Goal: Task Accomplishment & Management: Use online tool/utility

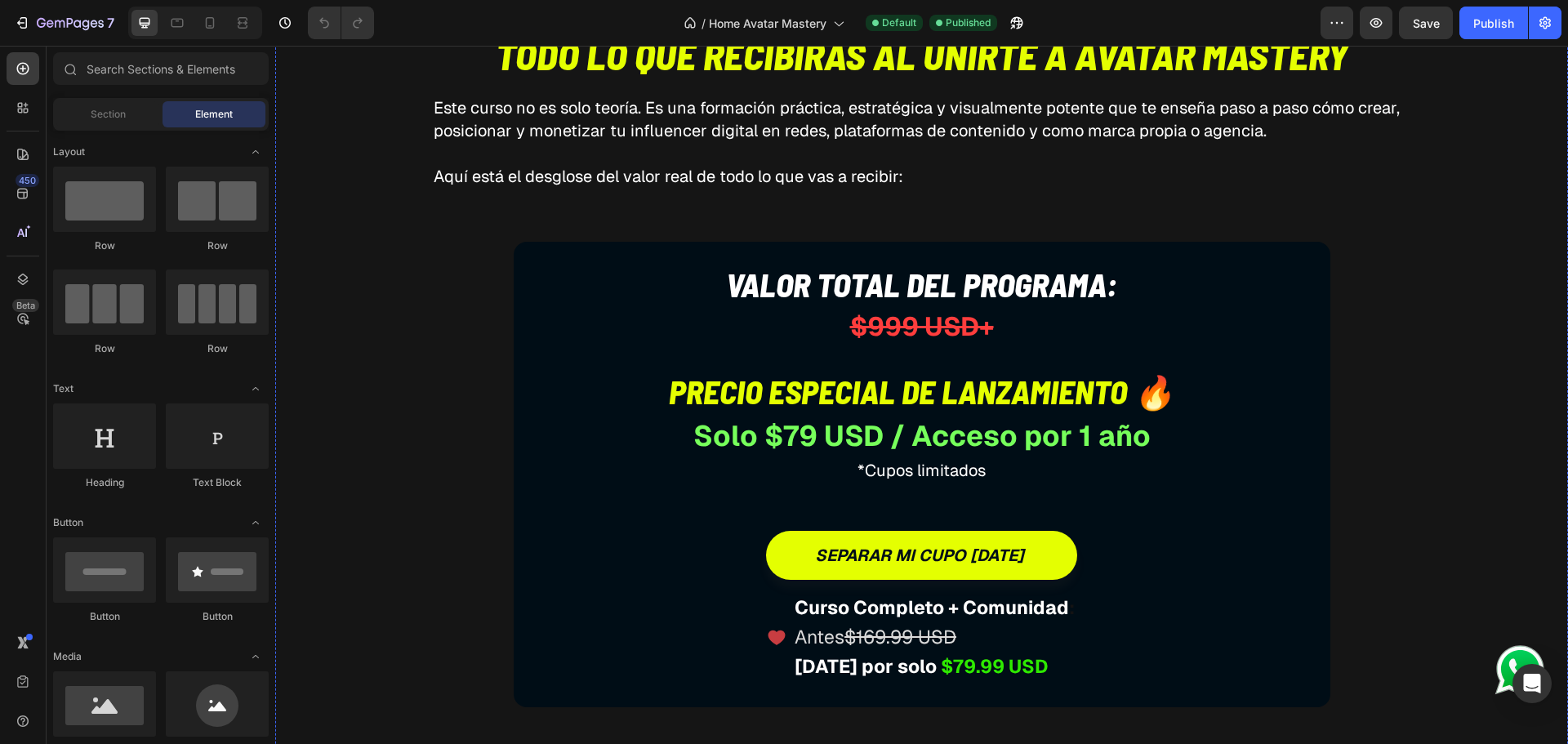
scroll to position [5715, 0]
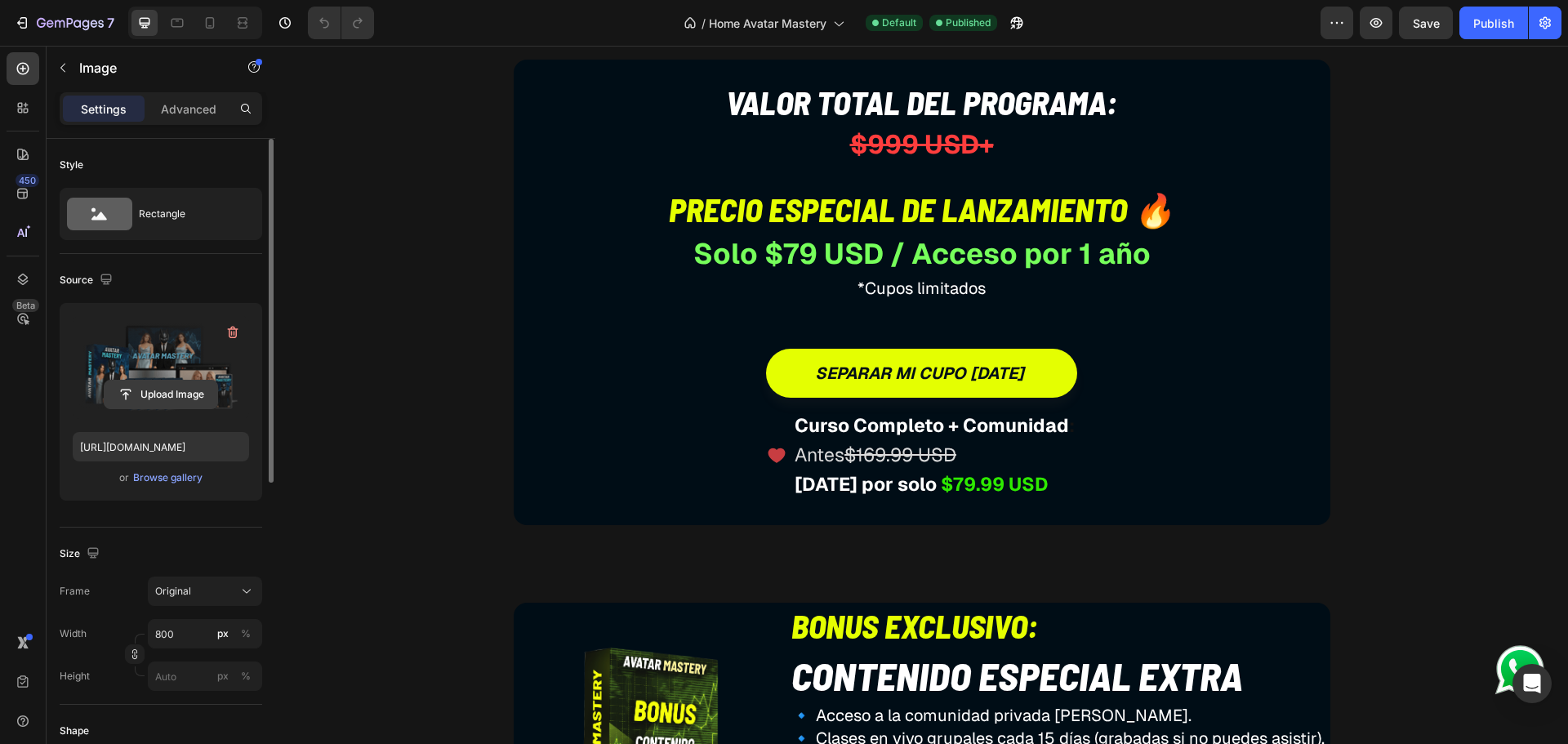
click at [169, 397] on input "file" at bounding box center [160, 394] width 112 height 27
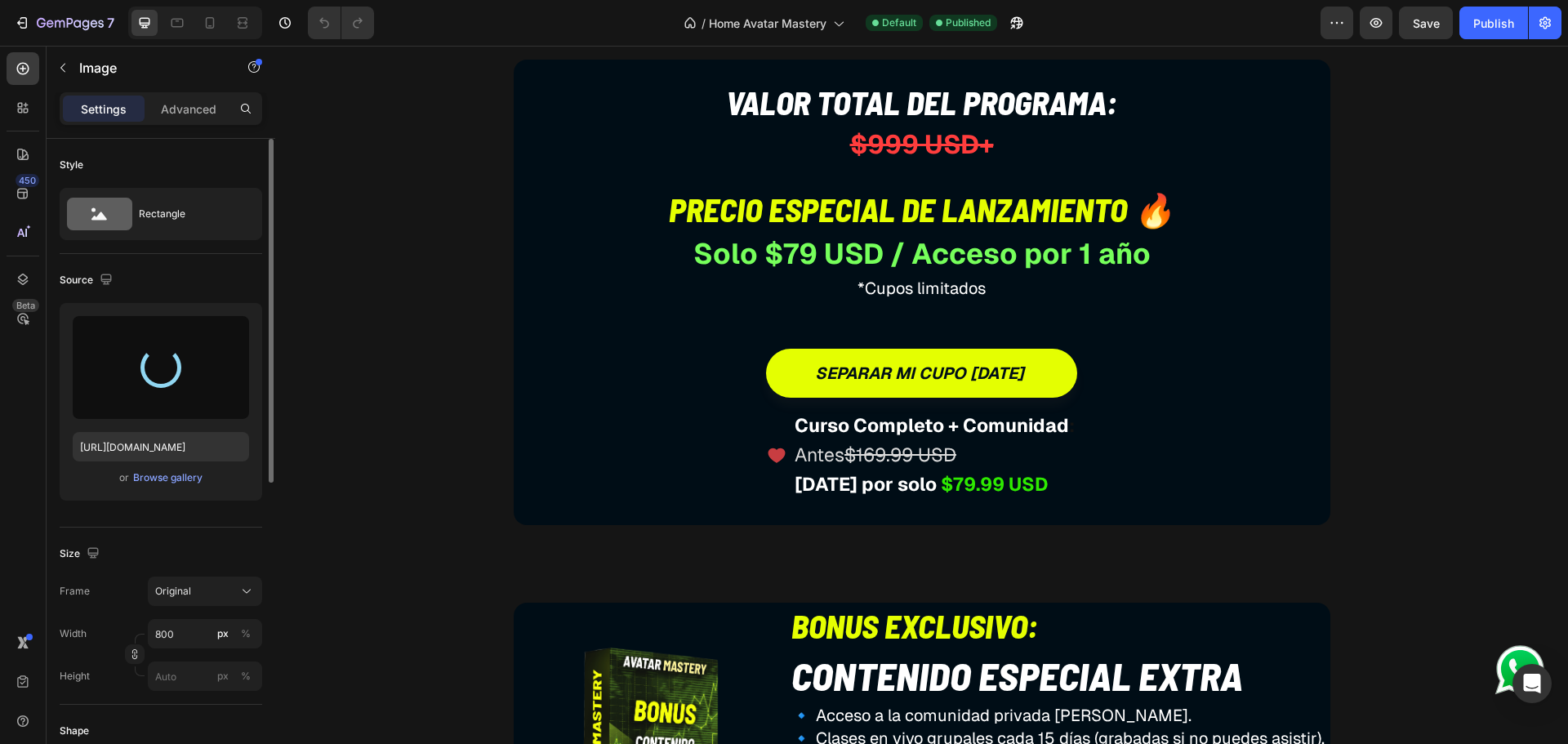
type input "[URL][DOMAIN_NAME]"
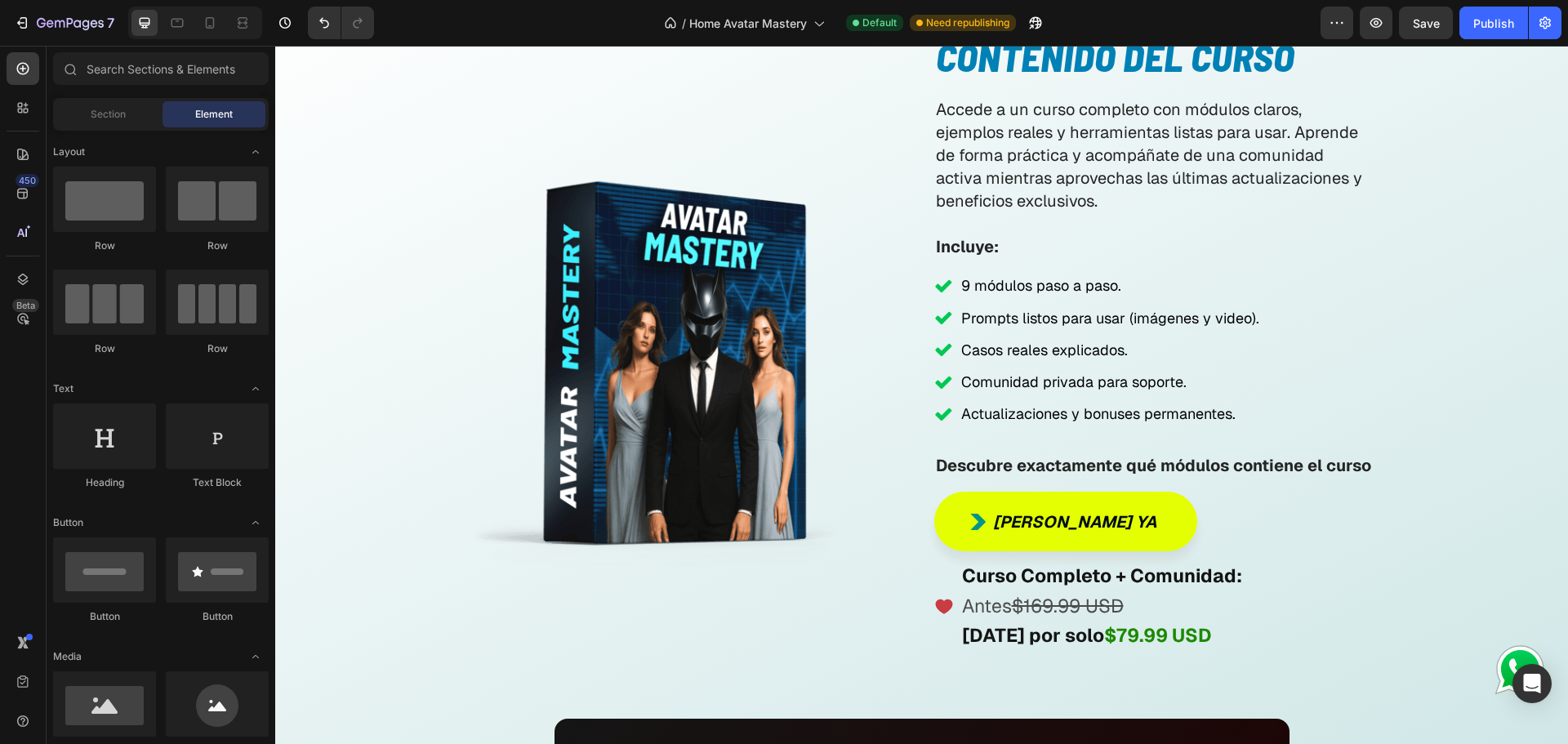
scroll to position [8804, 0]
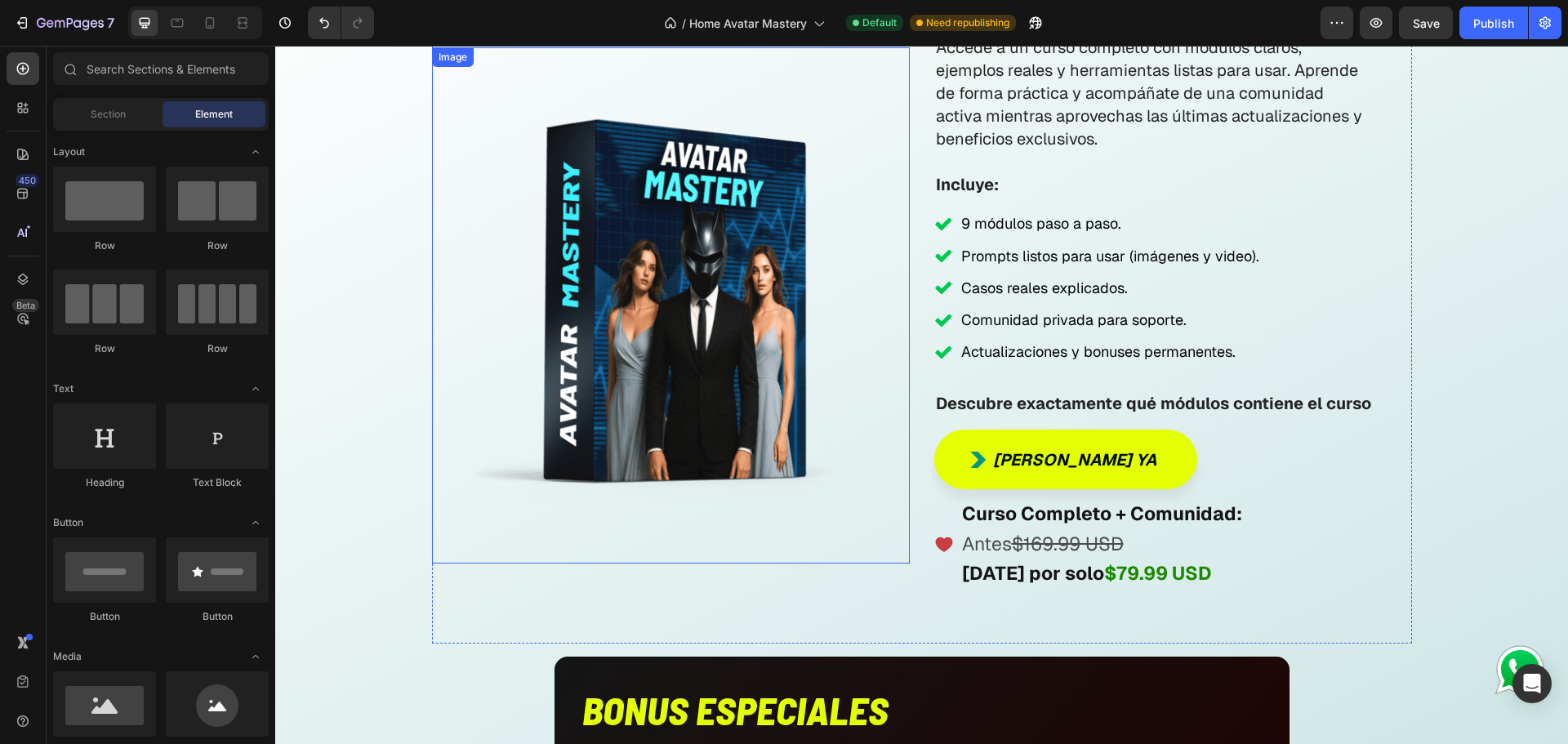
click at [778, 313] on img at bounding box center [670, 306] width 478 height 517
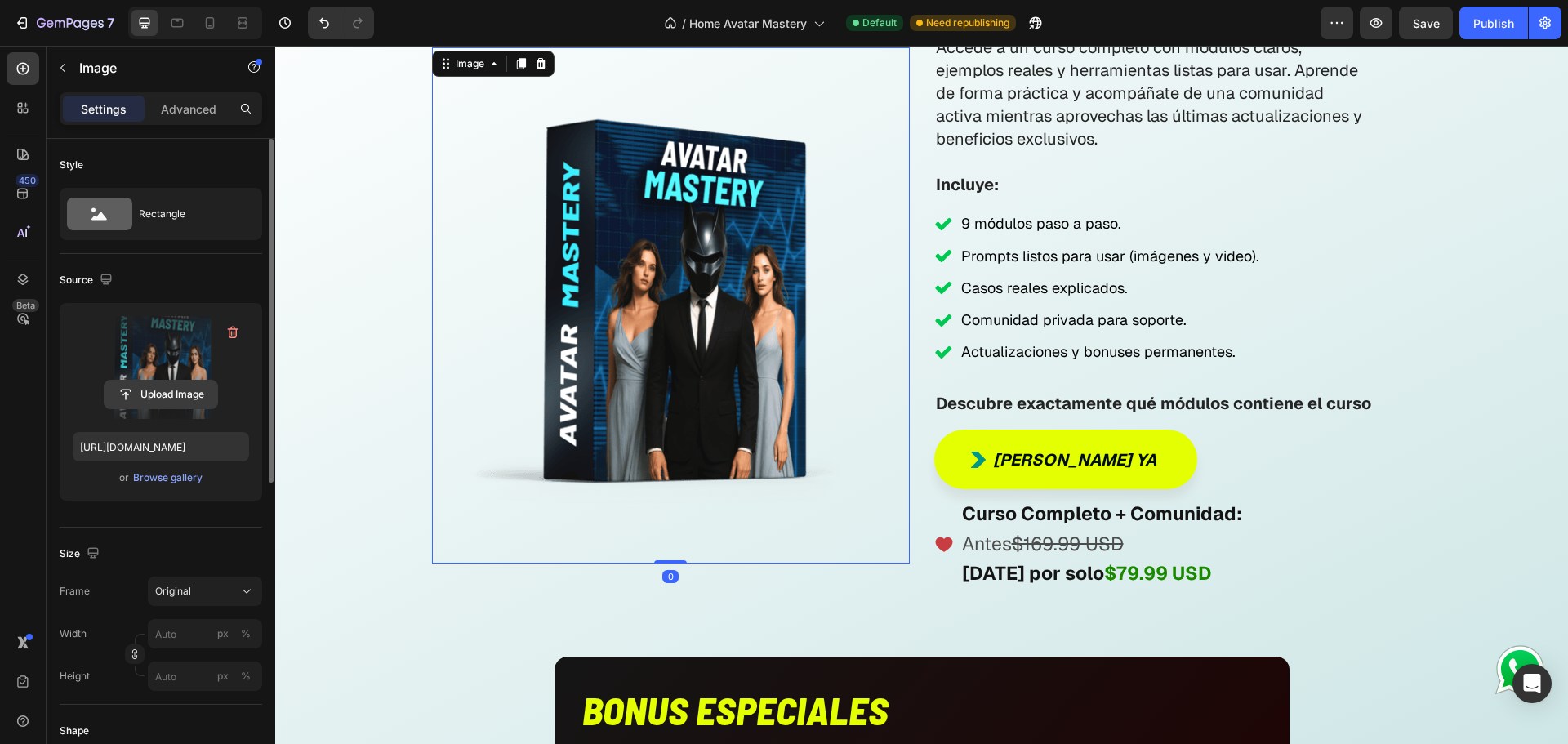
click at [128, 391] on input "file" at bounding box center [160, 394] width 112 height 27
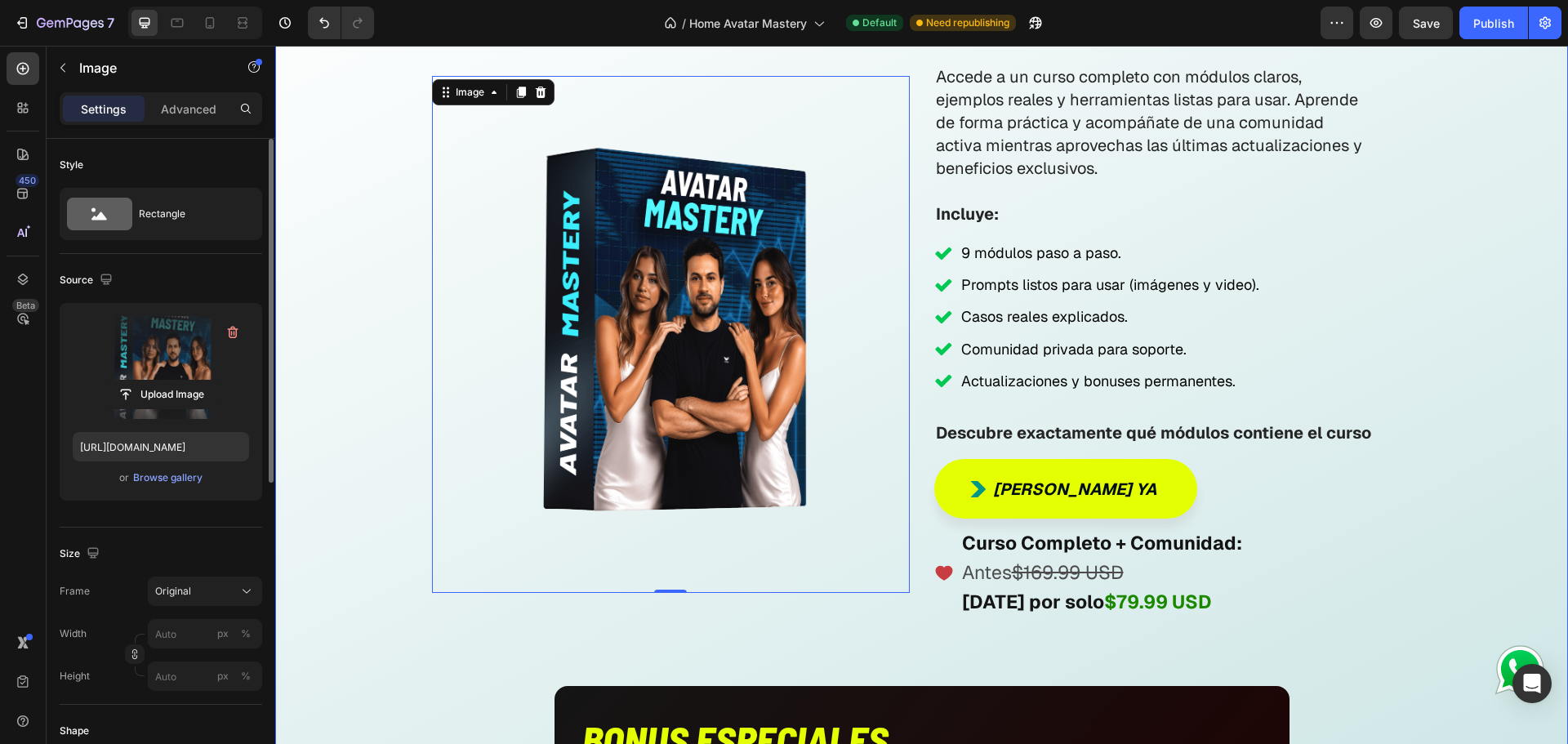
scroll to position [8395, 0]
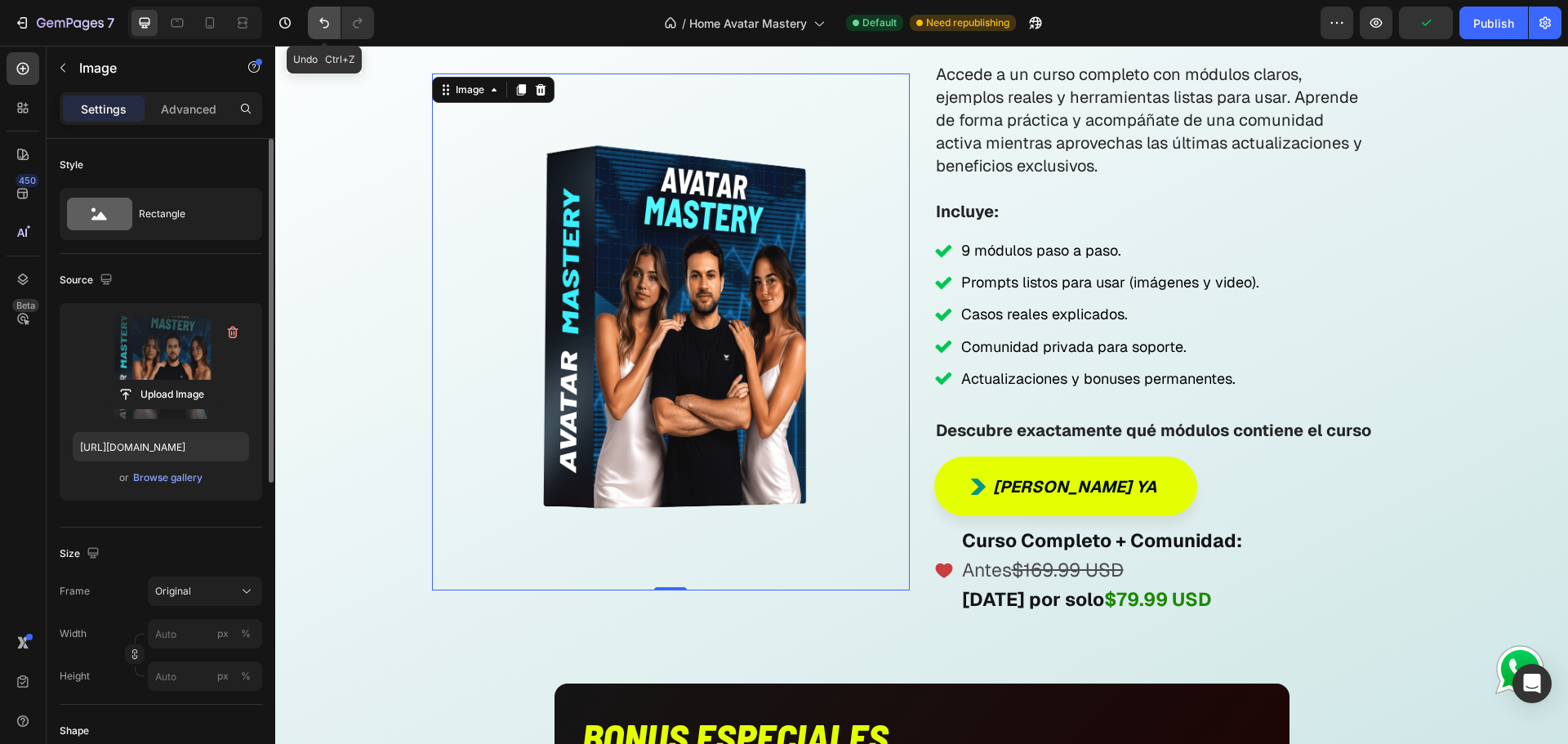
click at [309, 22] on button "Undo/Redo" at bounding box center [323, 23] width 33 height 33
click at [314, 35] on button "Undo/Redo" at bounding box center [323, 23] width 33 height 33
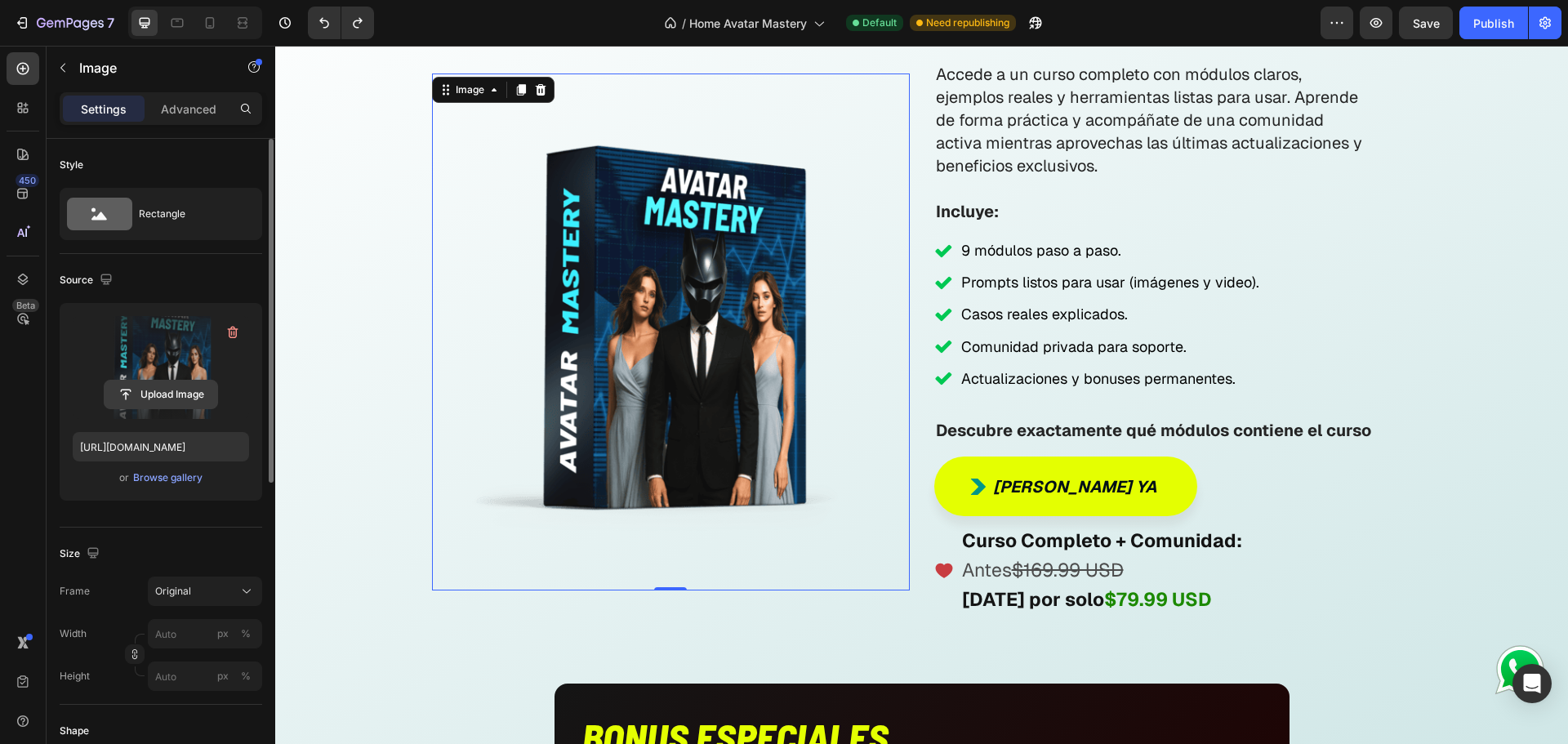
click at [161, 385] on input "file" at bounding box center [160, 394] width 112 height 27
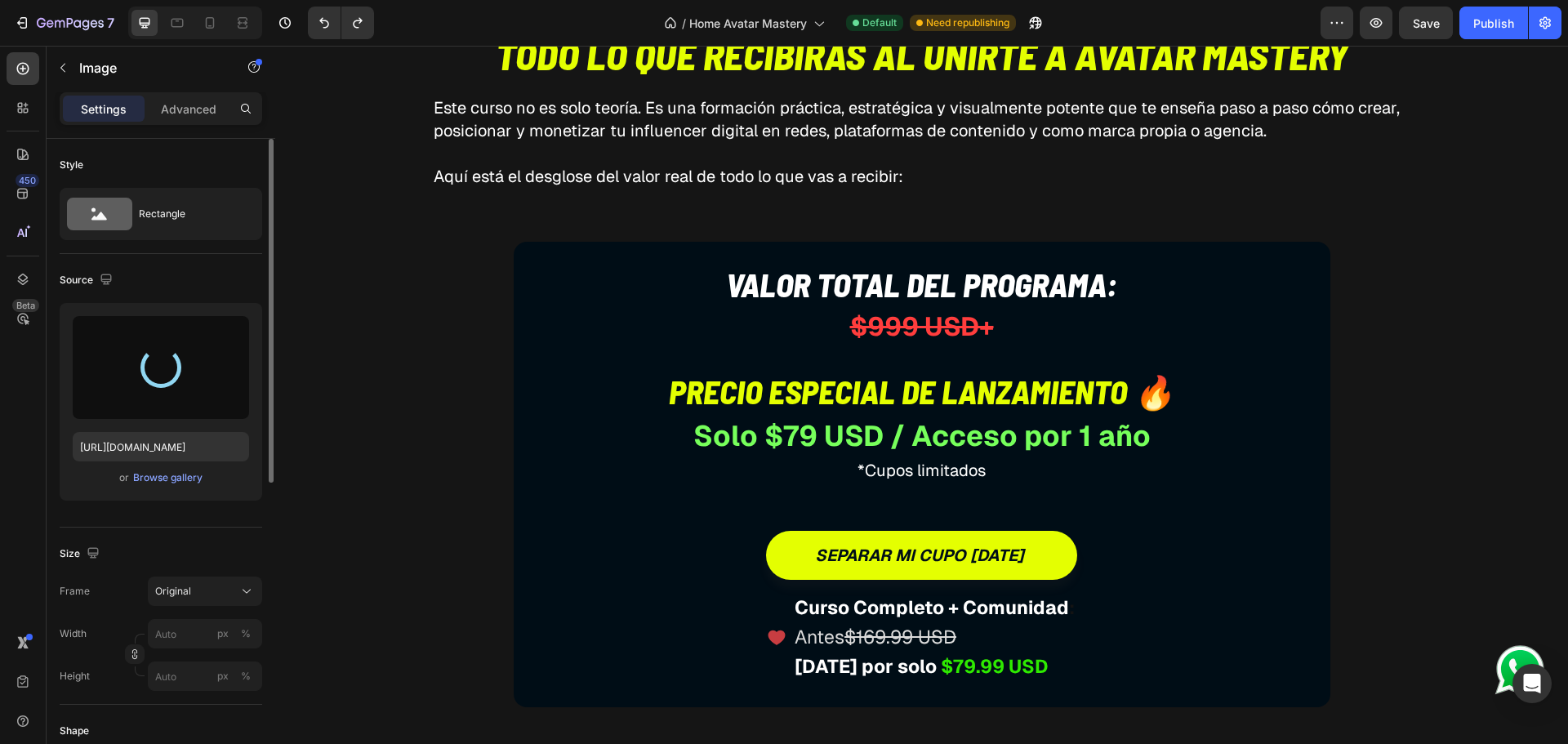
type input "[URL][DOMAIN_NAME]"
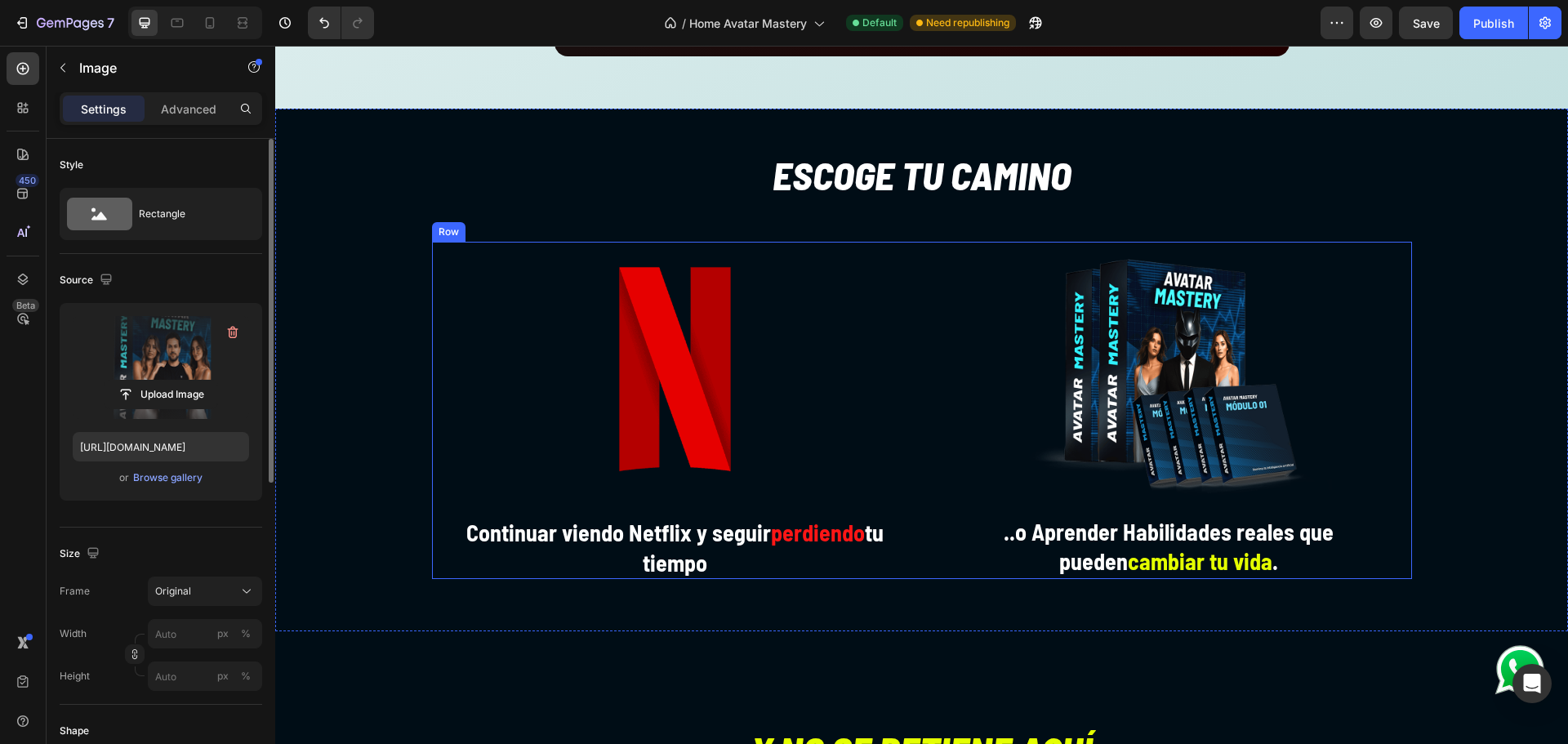
scroll to position [9757, 0]
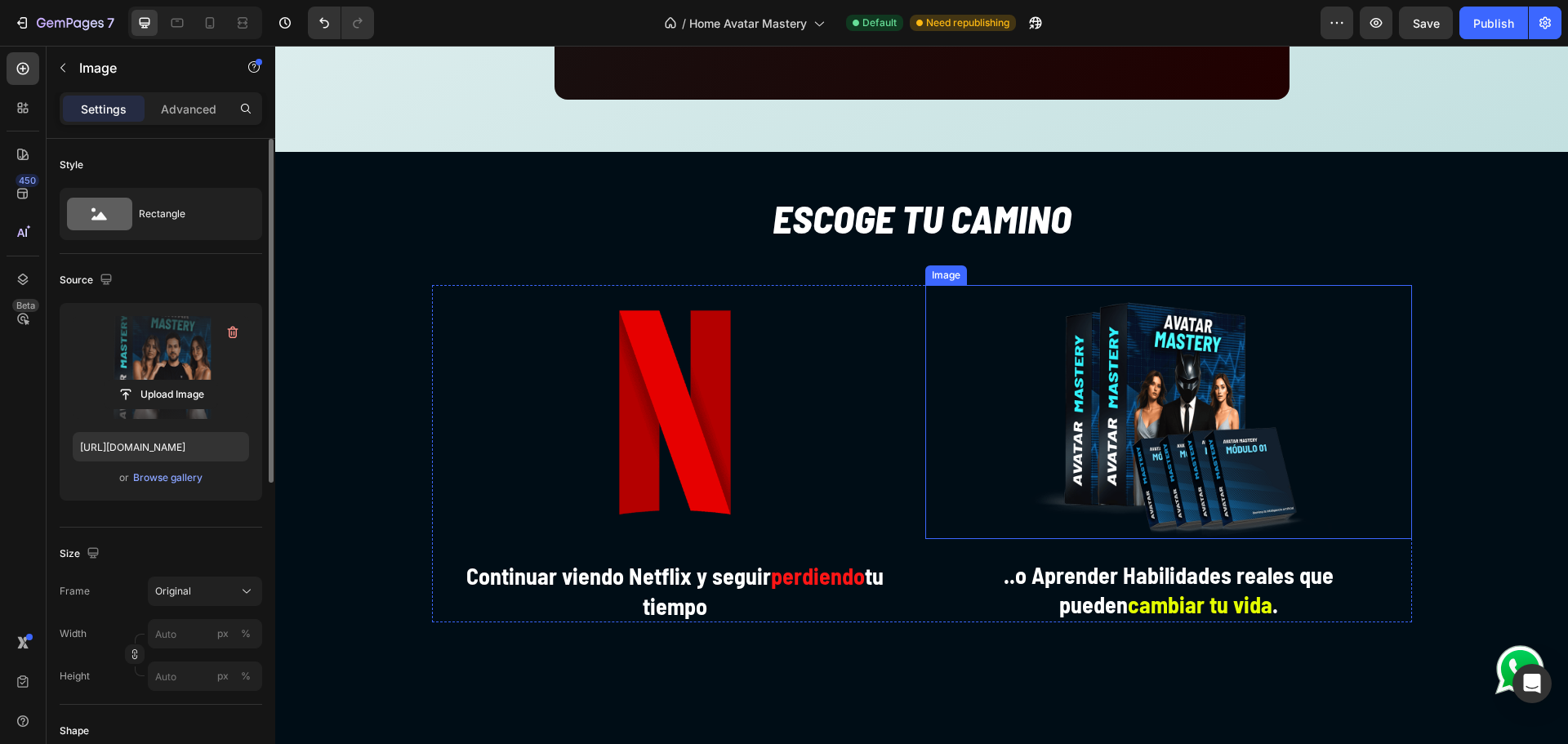
click at [1111, 441] on img at bounding box center [1168, 411] width 326 height 254
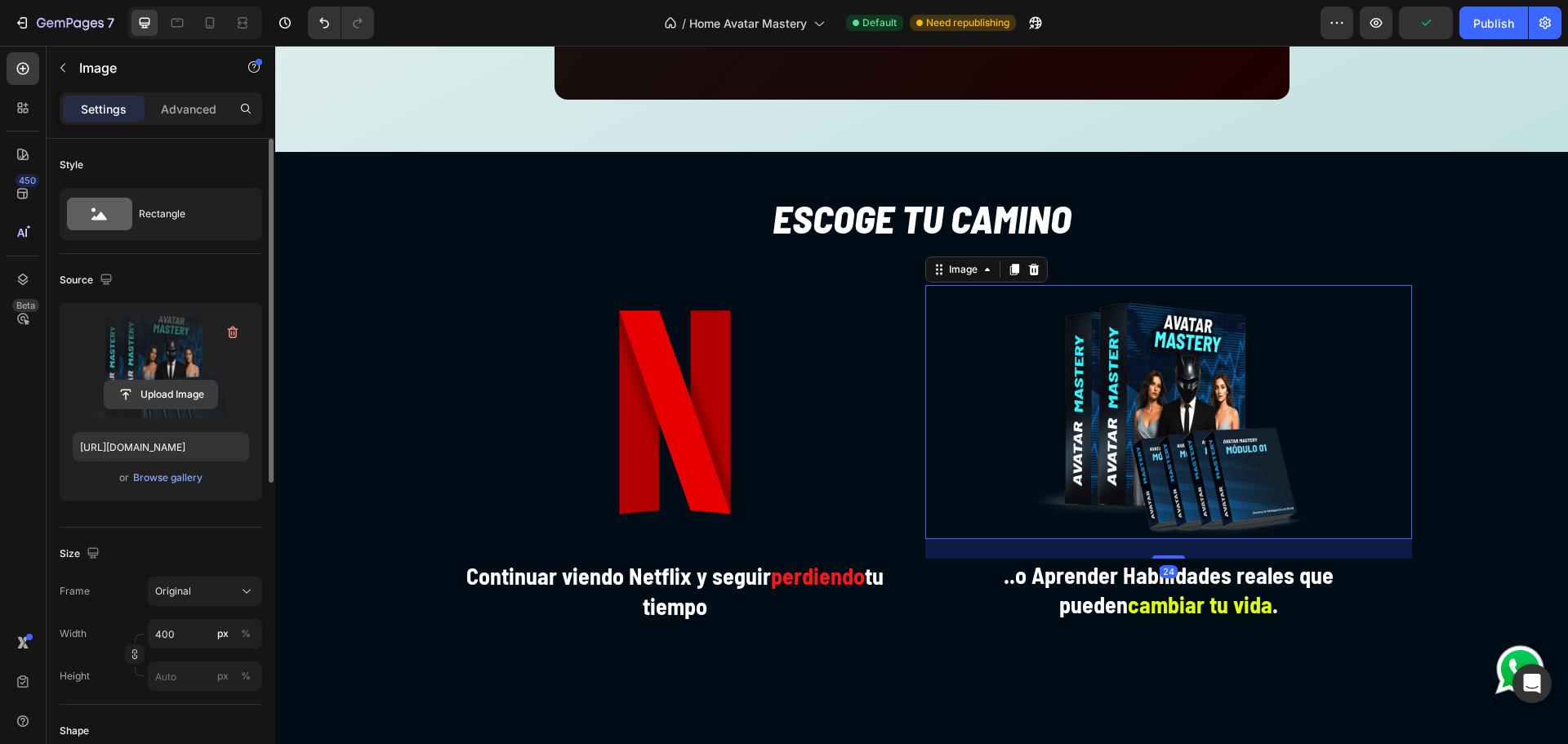
click at [154, 399] on input "file" at bounding box center [160, 394] width 112 height 27
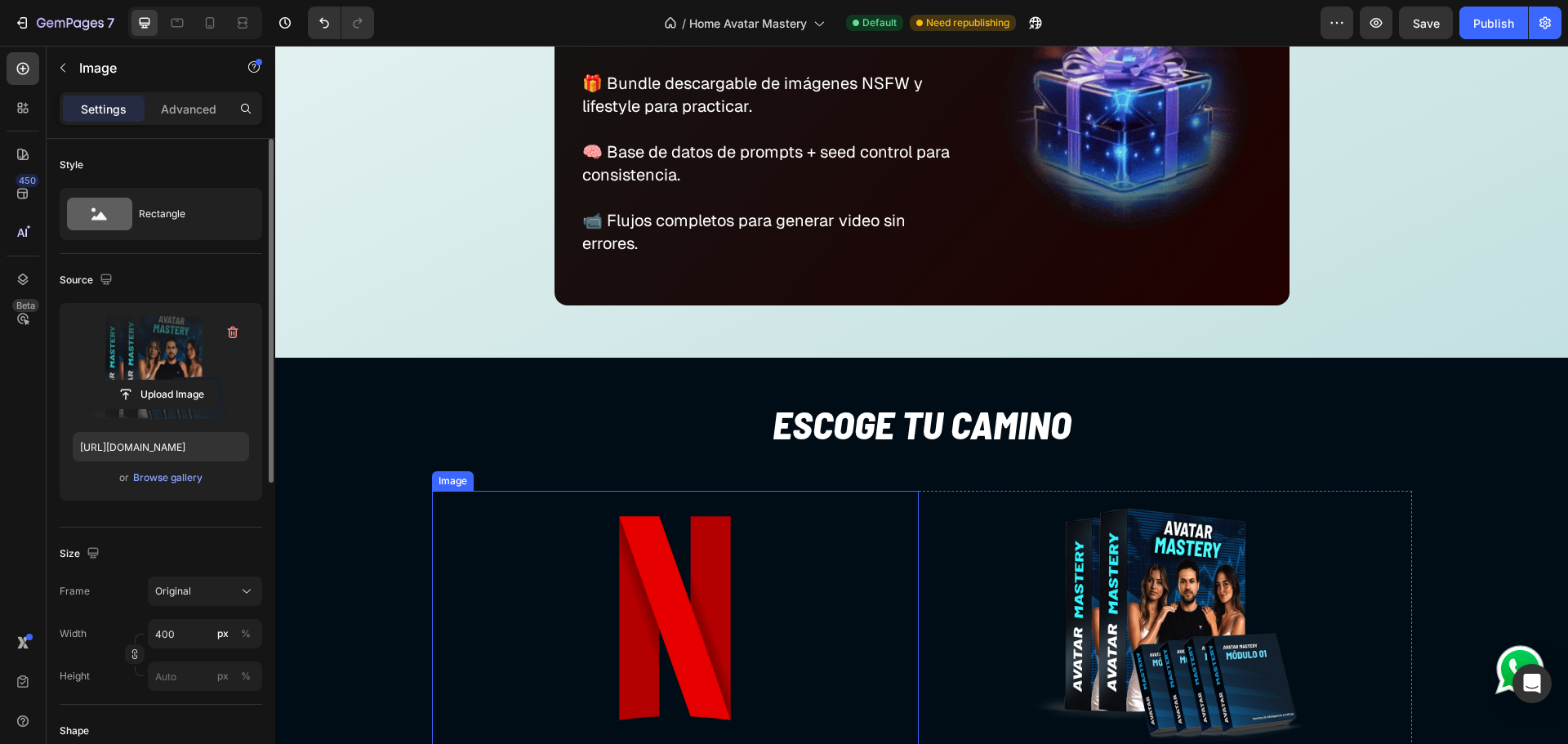
scroll to position [9539, 0]
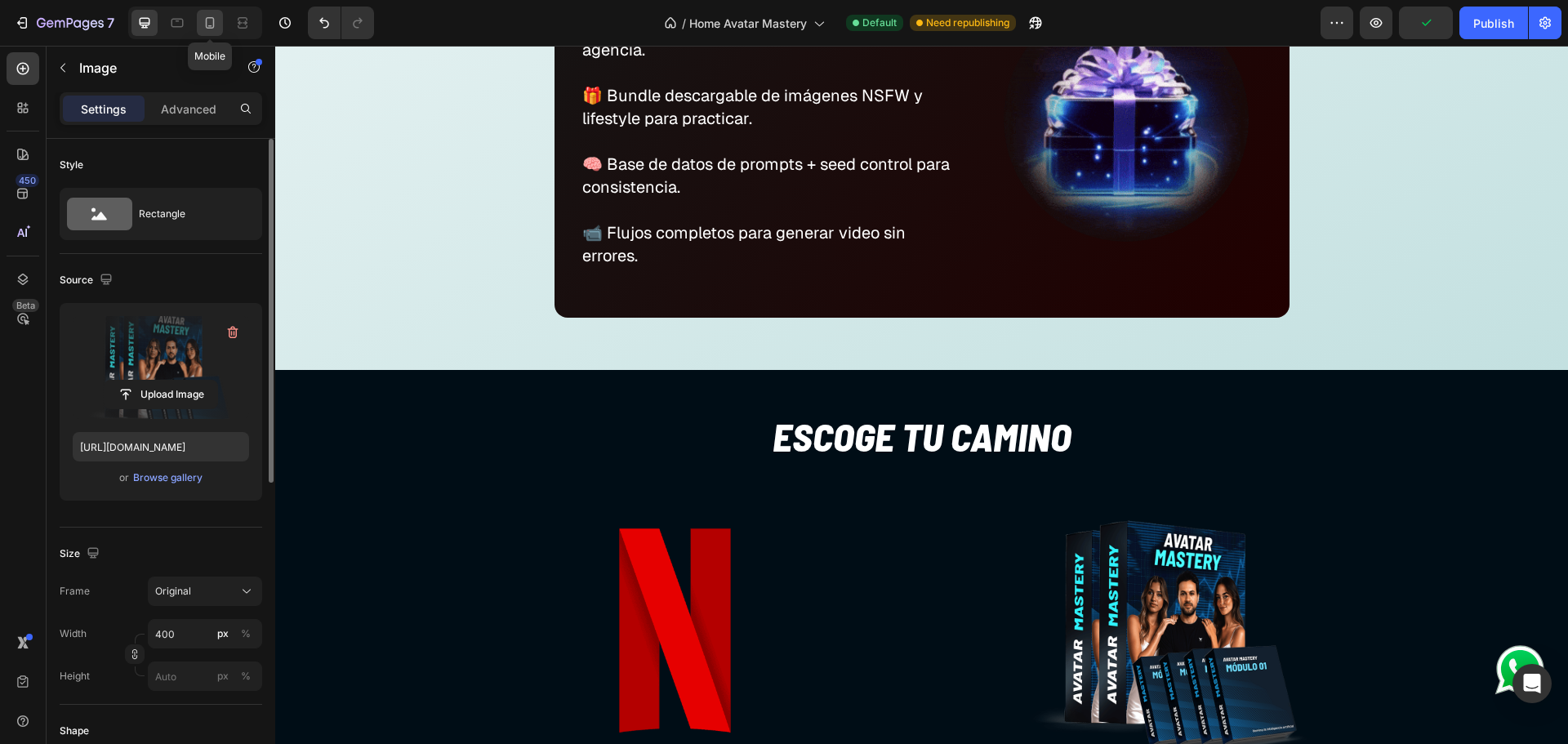
click at [219, 24] on div at bounding box center [210, 23] width 26 height 26
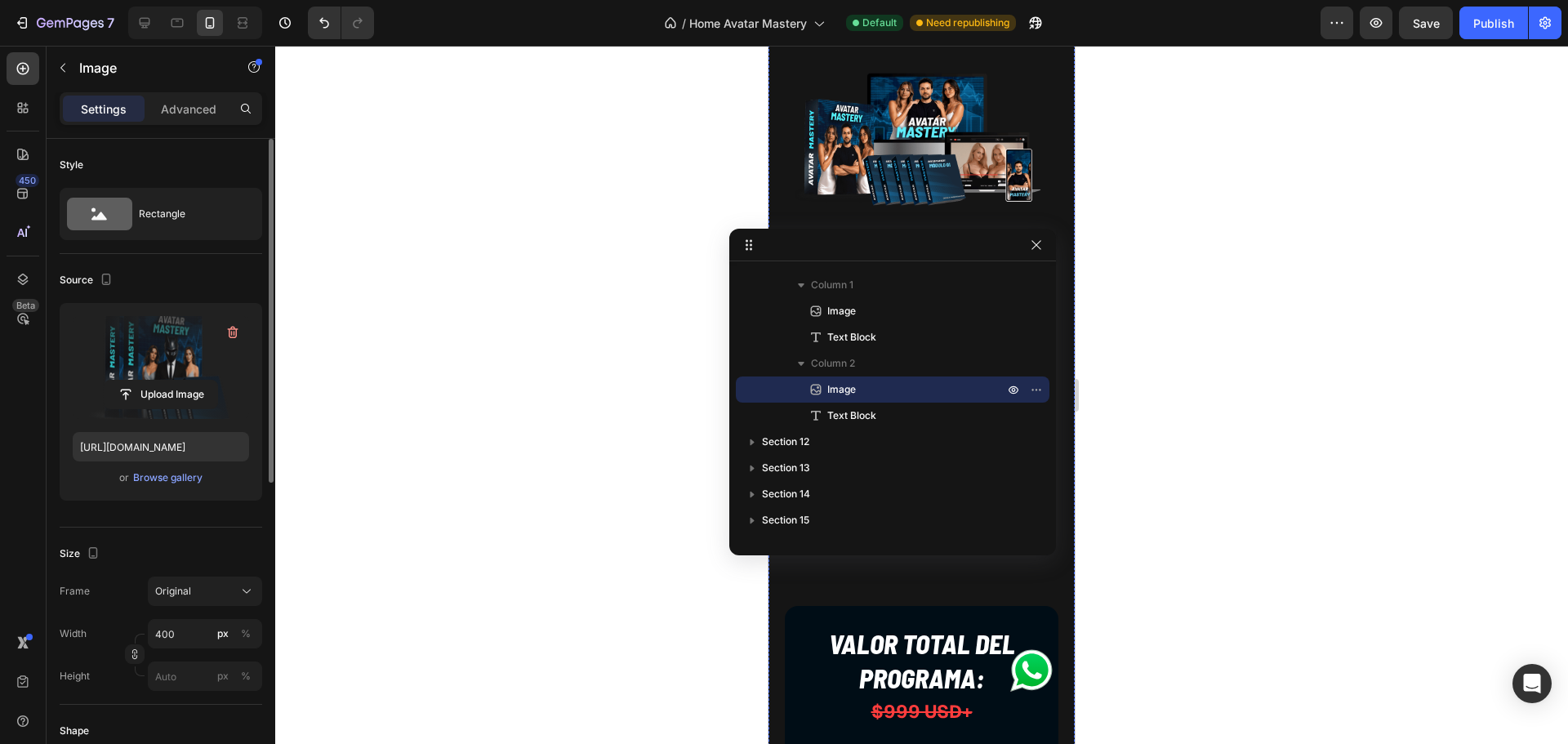
scroll to position [4850, 0]
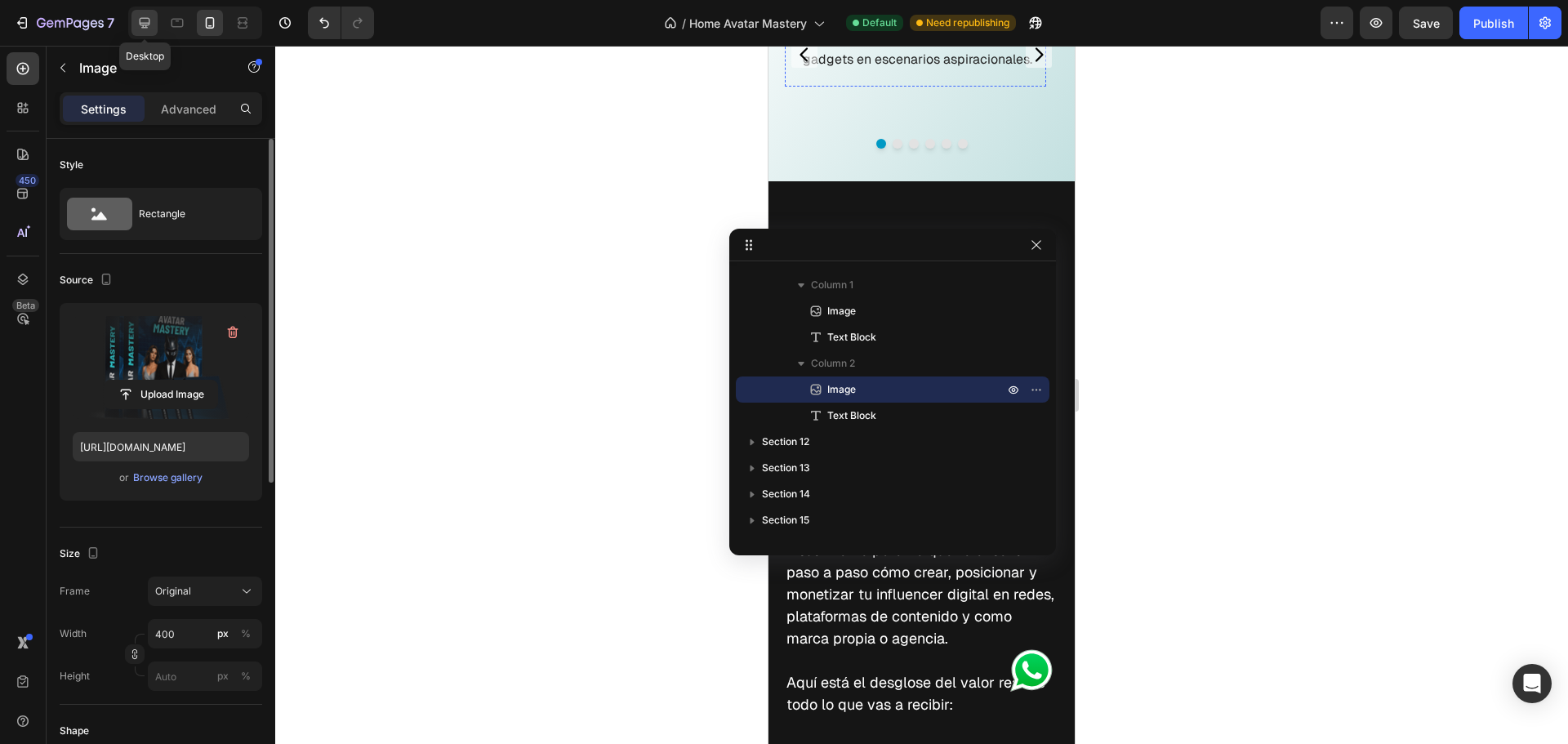
click at [146, 22] on icon at bounding box center [144, 23] width 16 height 16
type input "[URL][DOMAIN_NAME]"
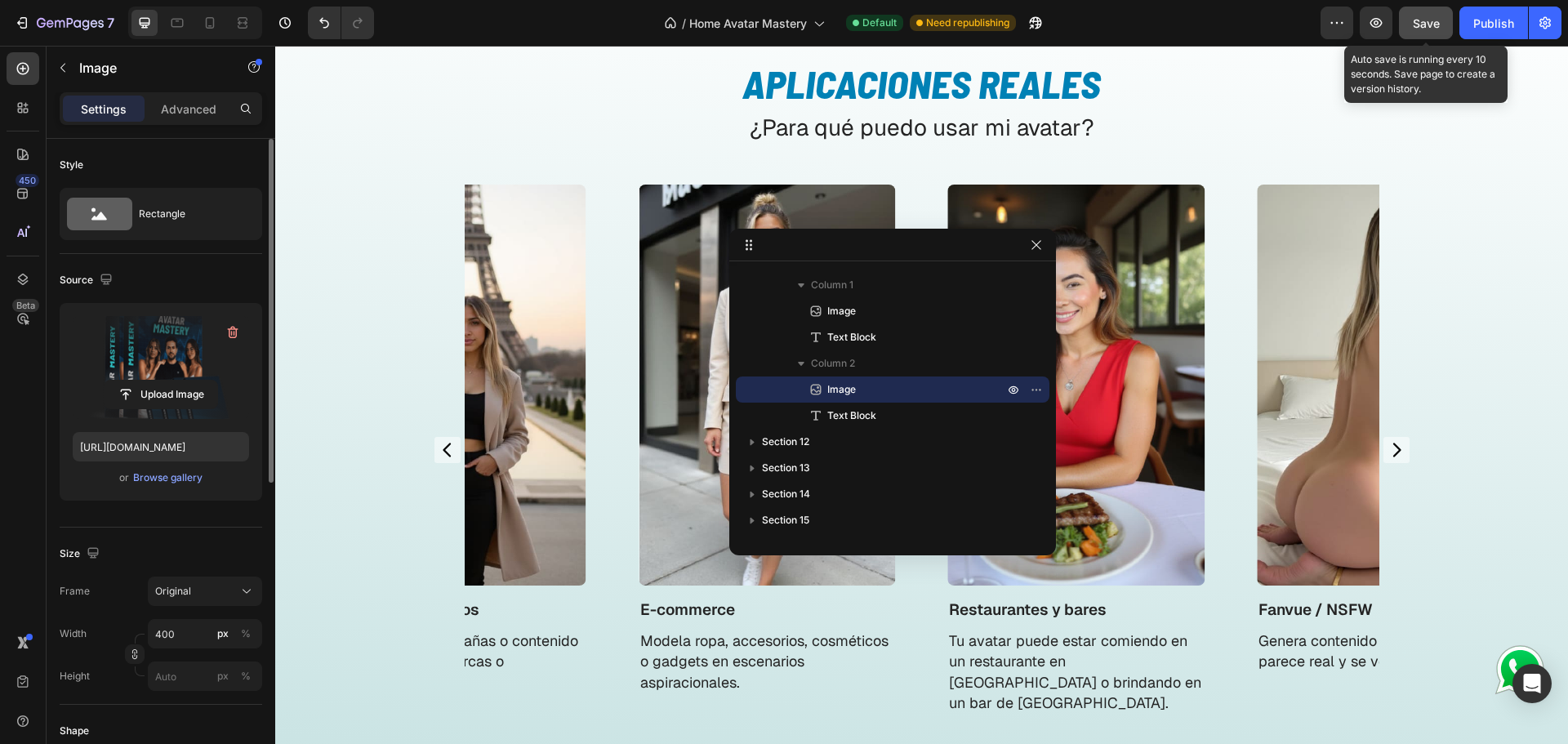
click at [1415, 33] on button "Save" at bounding box center [1425, 23] width 54 height 33
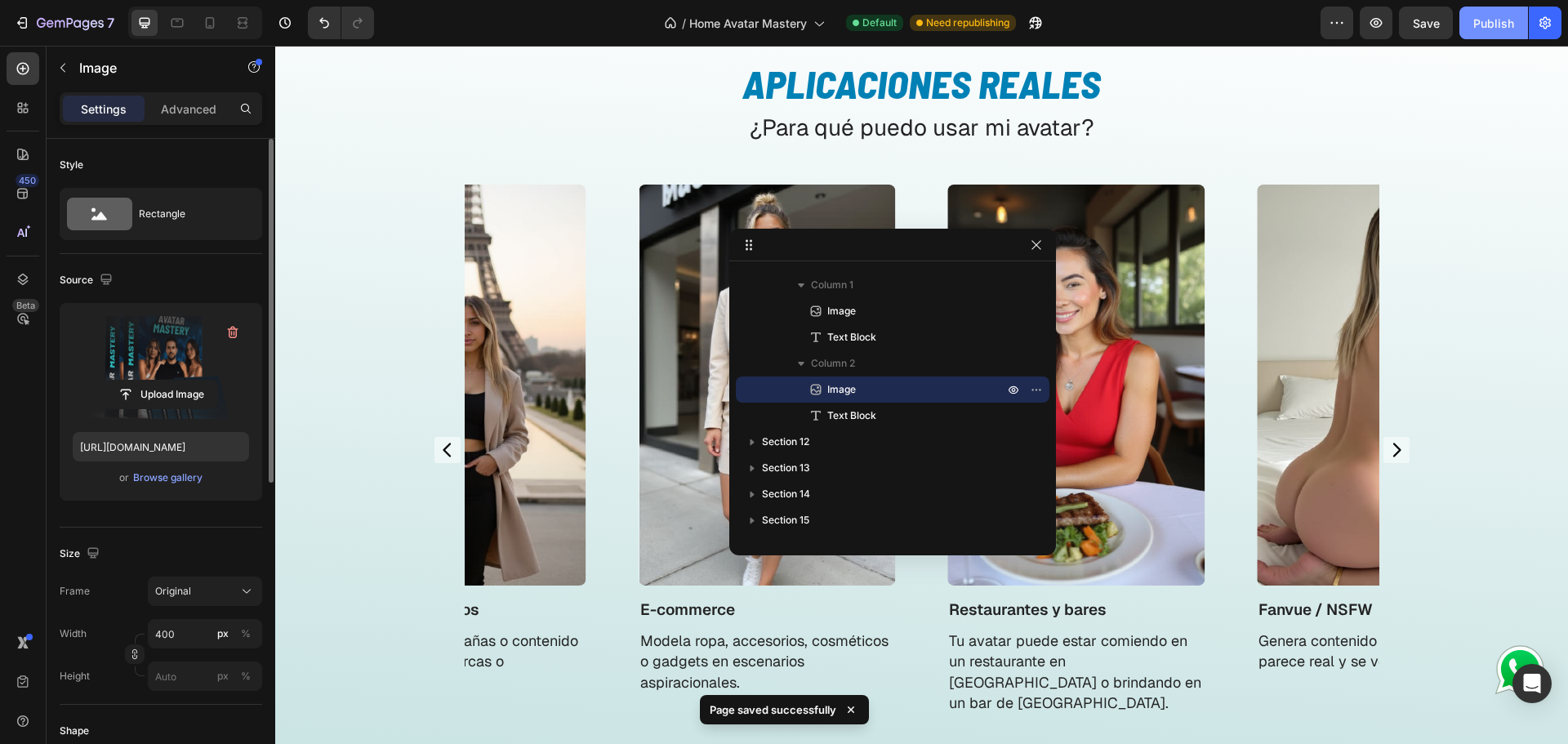
click at [1498, 30] on div "Publish" at bounding box center [1493, 24] width 41 height 17
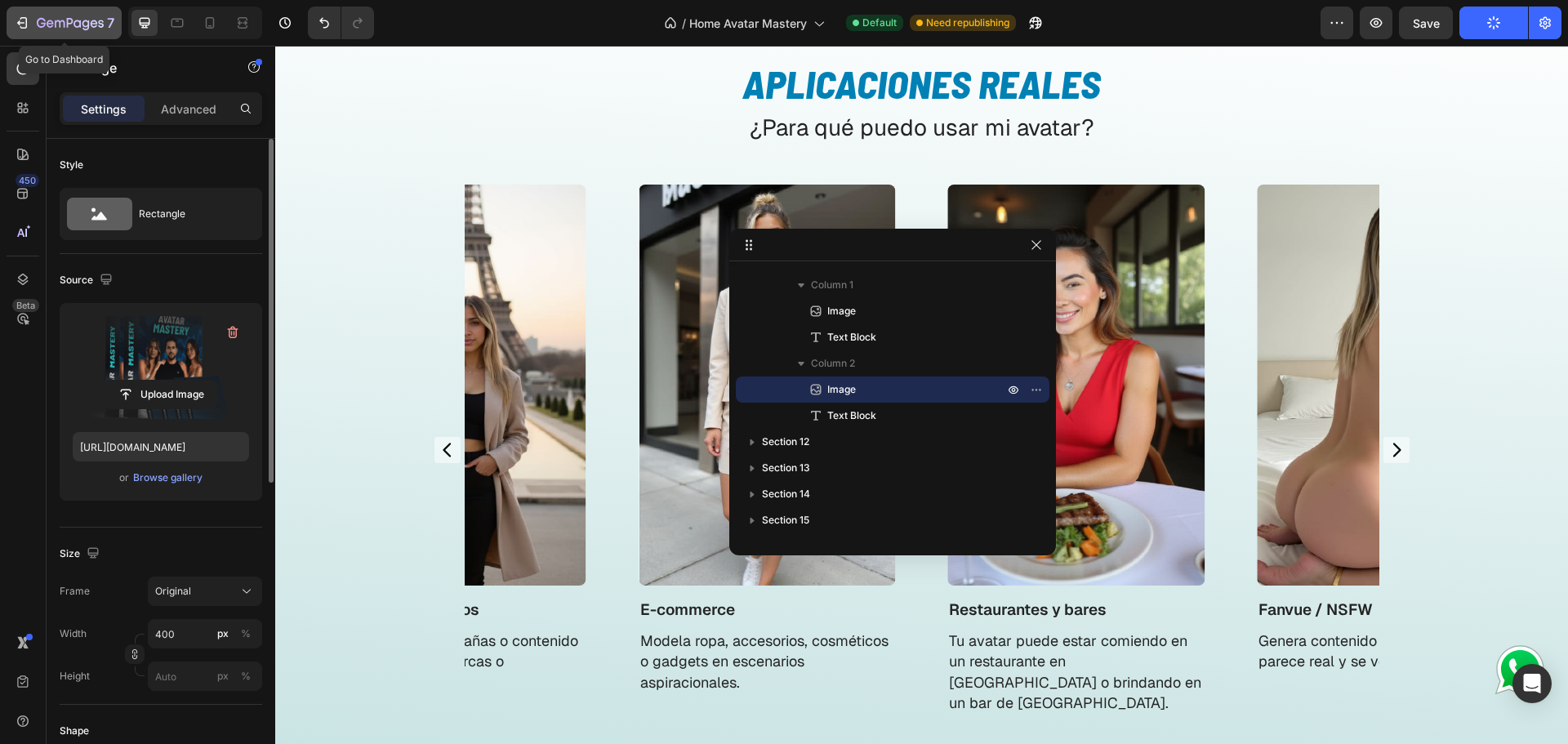
click at [51, 25] on icon "button" at bounding box center [70, 24] width 67 height 14
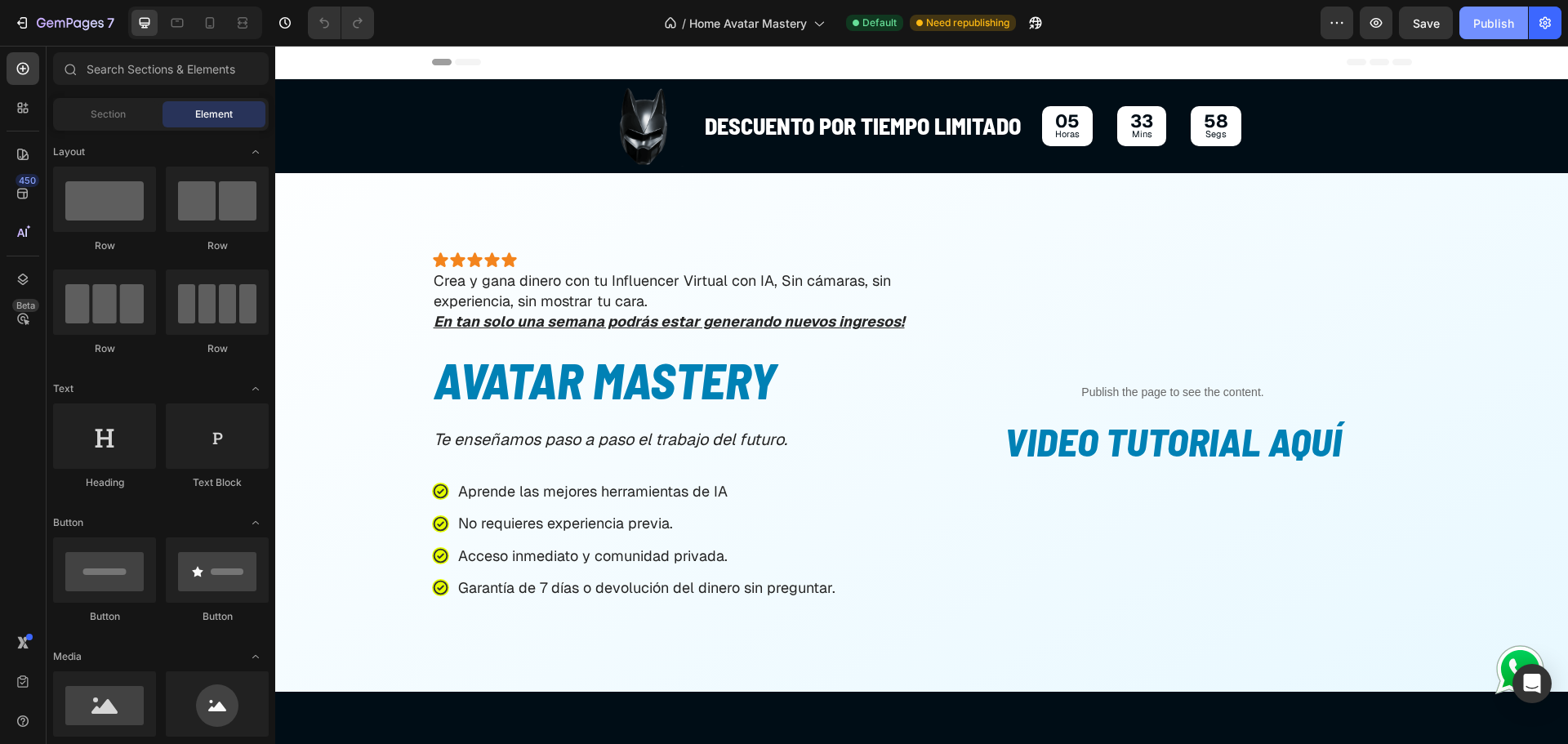
click at [1483, 15] on div "Publish" at bounding box center [1493, 24] width 41 height 17
click at [630, 137] on img at bounding box center [642, 126] width 82 height 81
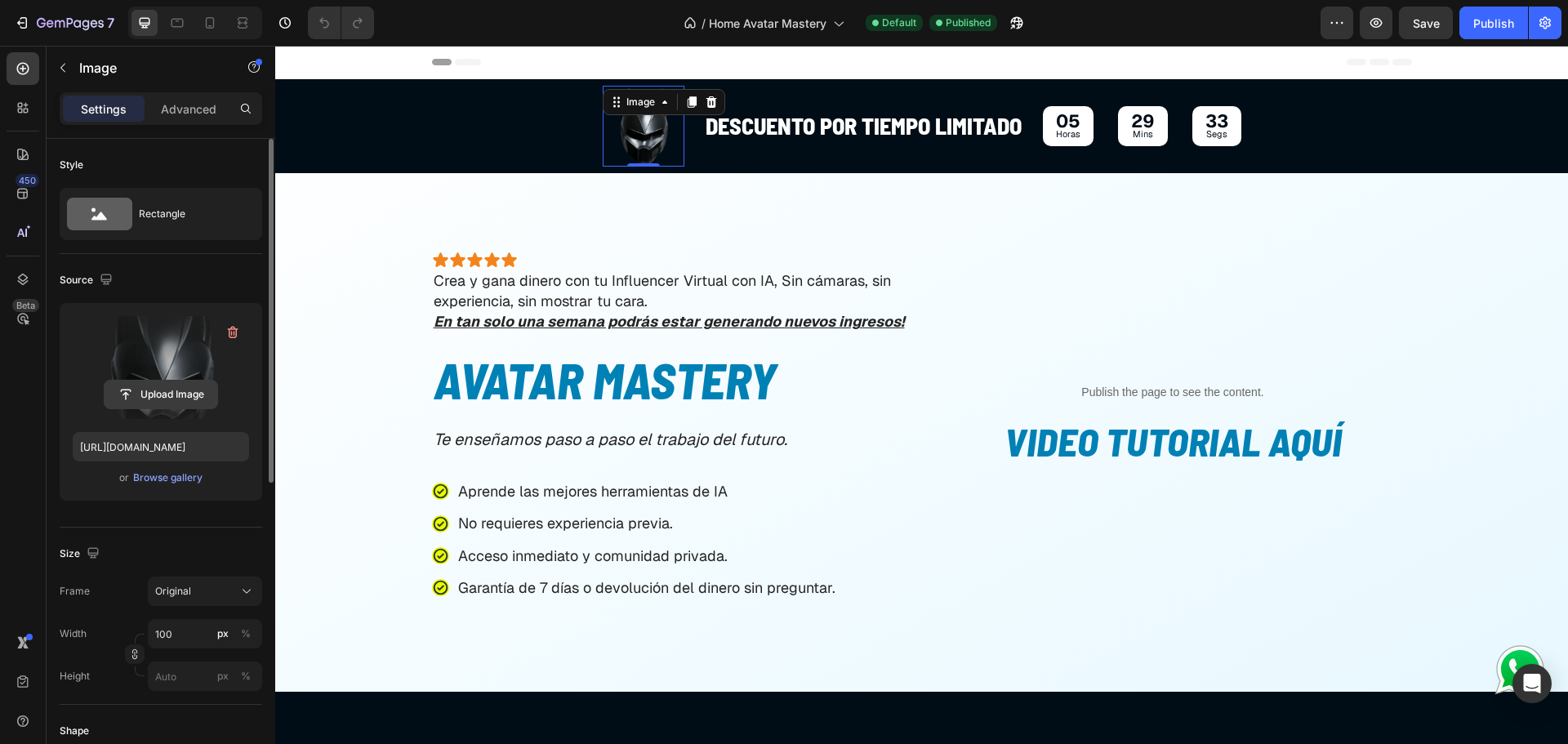
click at [152, 390] on input "file" at bounding box center [160, 394] width 112 height 27
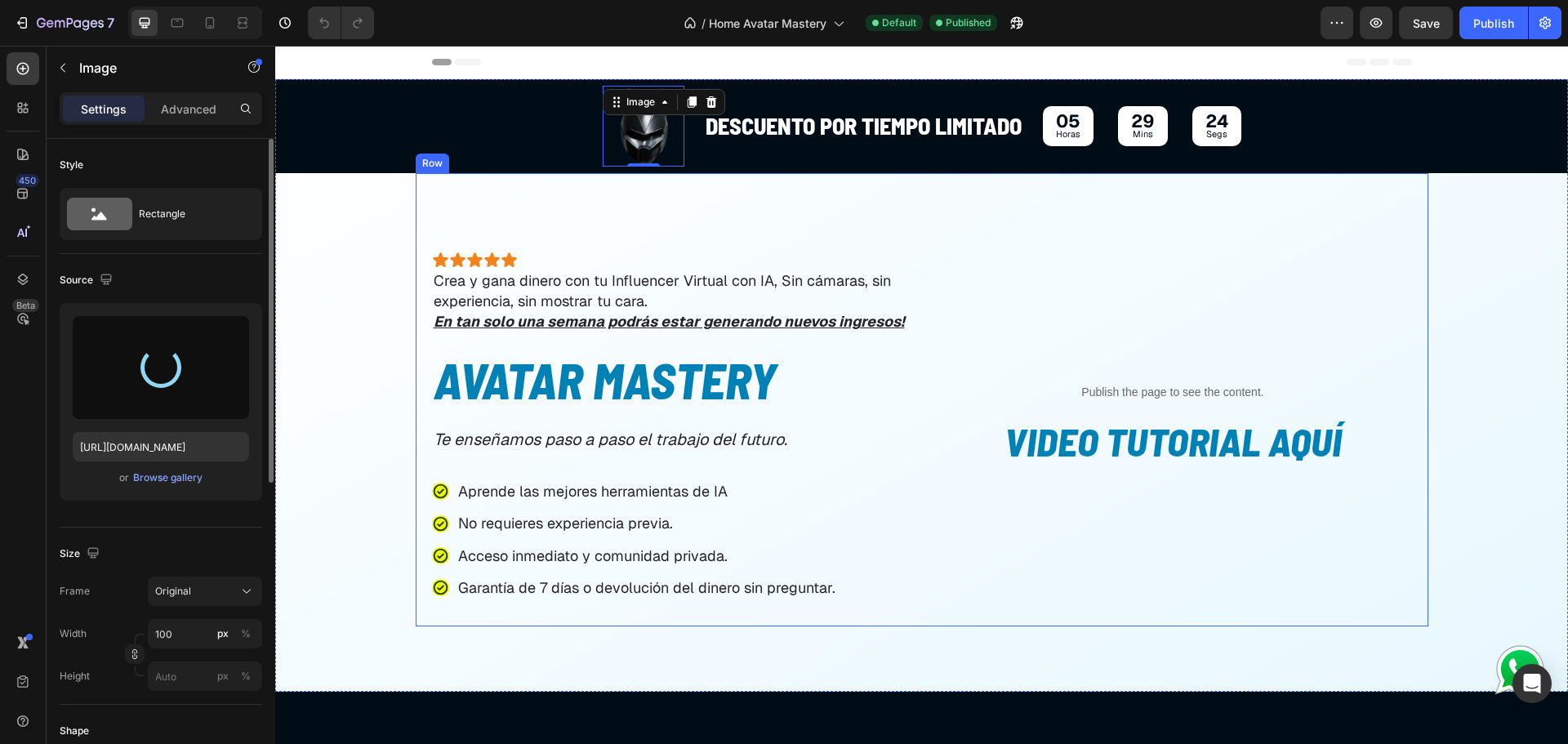
type input "https://cdn.shopify.com/s/files/1/0663/0395/0918/files/gempages_570357700764894…"
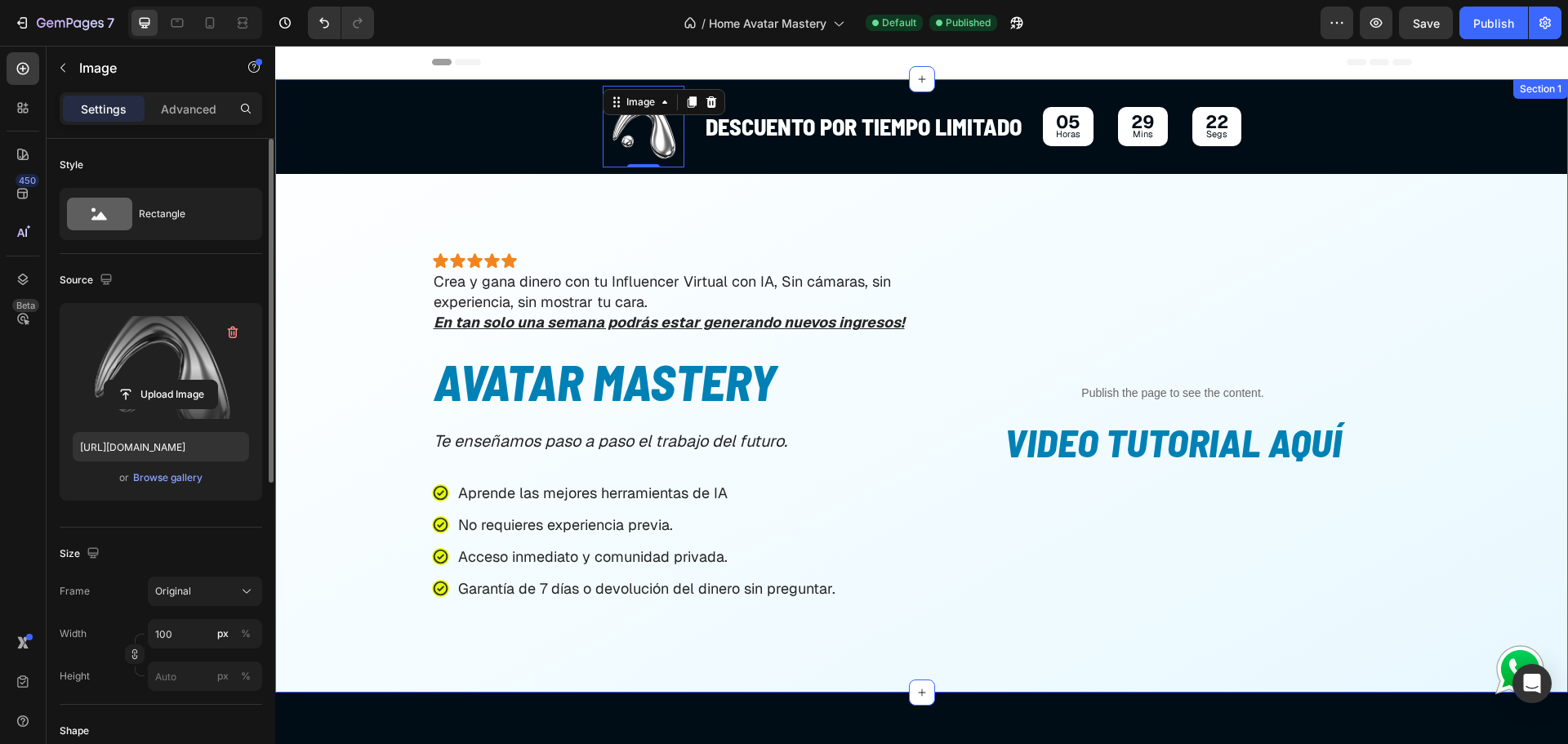
click at [365, 274] on div "descuento por tiempo limitado Text Block 05 Horas 29 Mins 22 Segs Countdown Tim…" at bounding box center [921, 353] width 1293 height 548
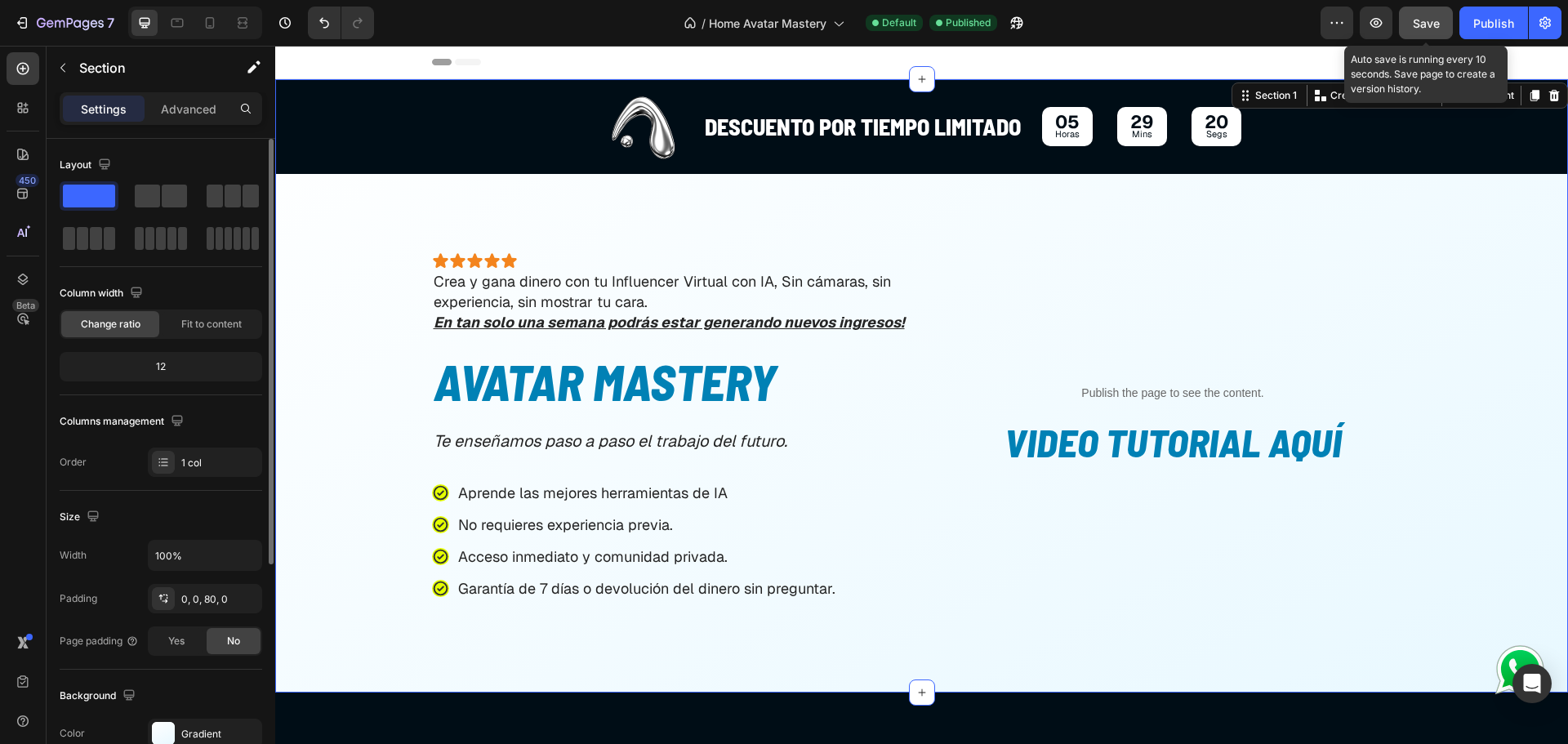
click at [1438, 22] on span "Save" at bounding box center [1426, 23] width 27 height 14
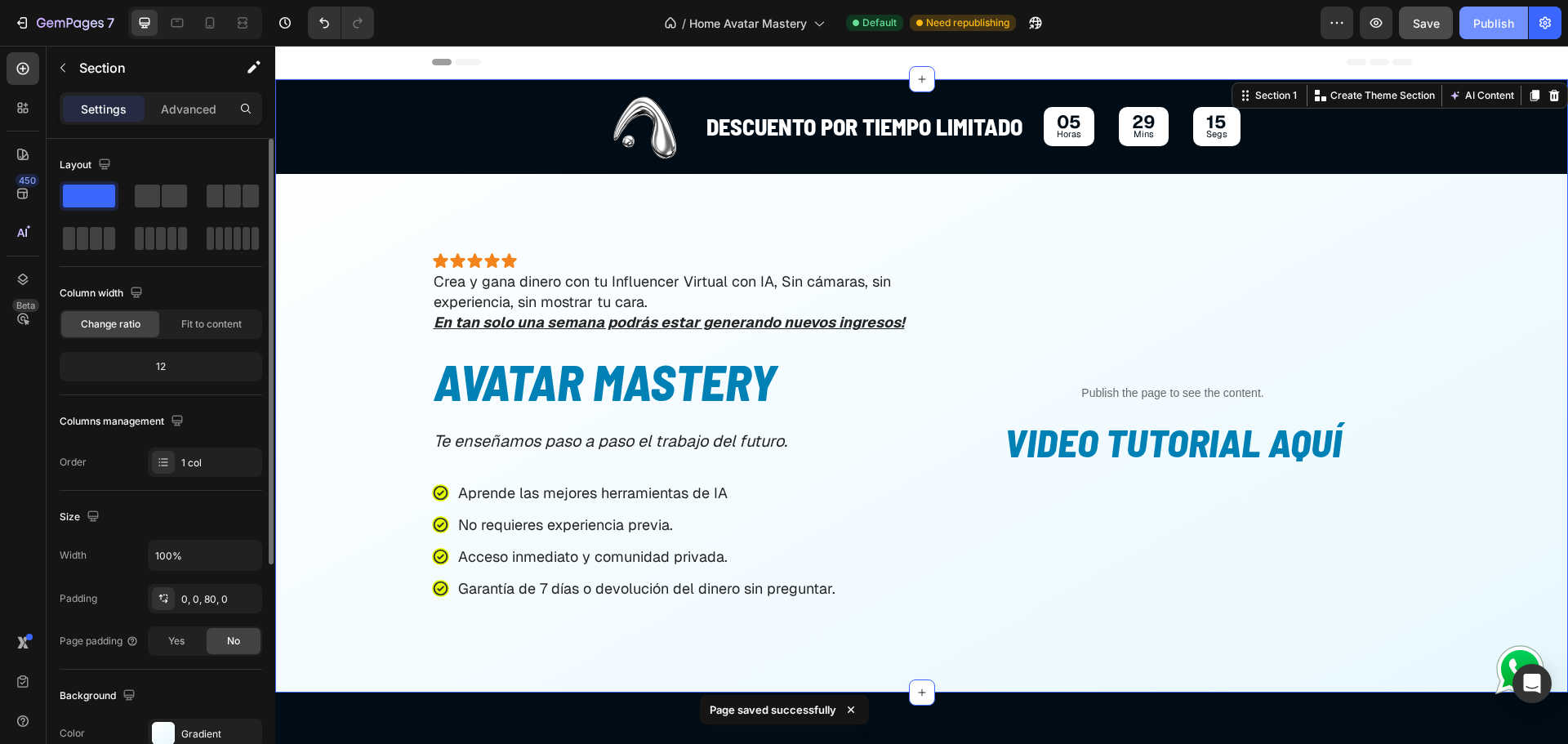
click at [1492, 26] on div "Publish" at bounding box center [1493, 24] width 41 height 17
click at [1481, 29] on div "Publish" at bounding box center [1493, 24] width 41 height 17
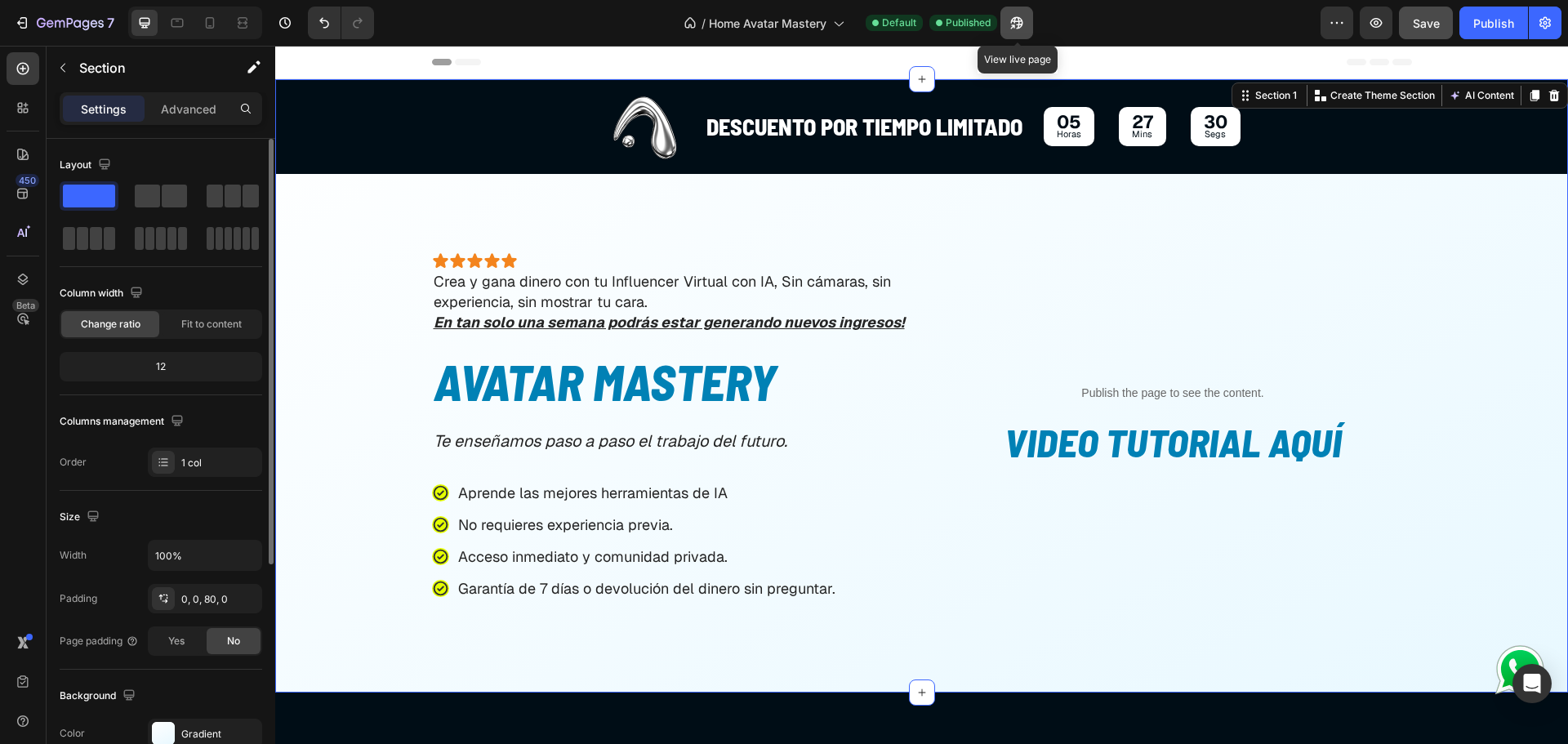
click at [1015, 25] on icon "button" at bounding box center [1015, 23] width 16 height 16
click at [61, 34] on button "7" at bounding box center [64, 23] width 115 height 33
